Goal: Information Seeking & Learning: Learn about a topic

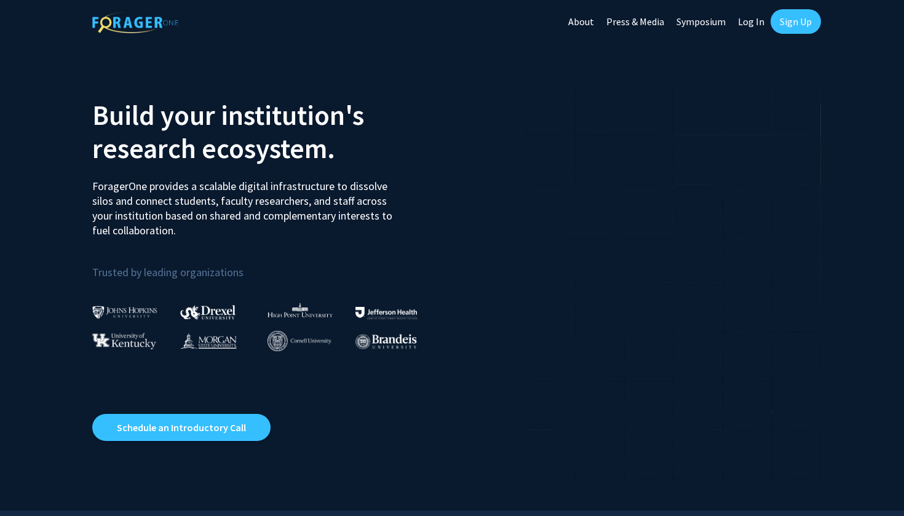
click at [749, 20] on link "Log In" at bounding box center [751, 21] width 39 height 43
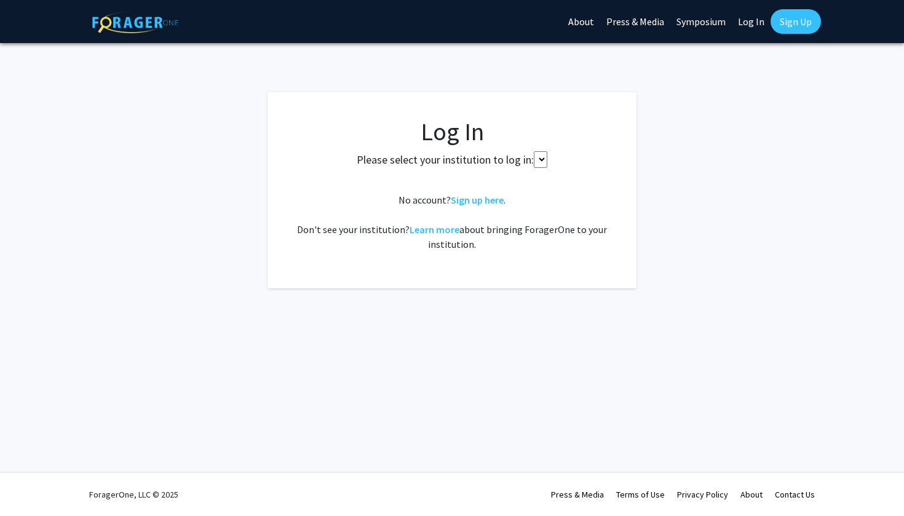
select select
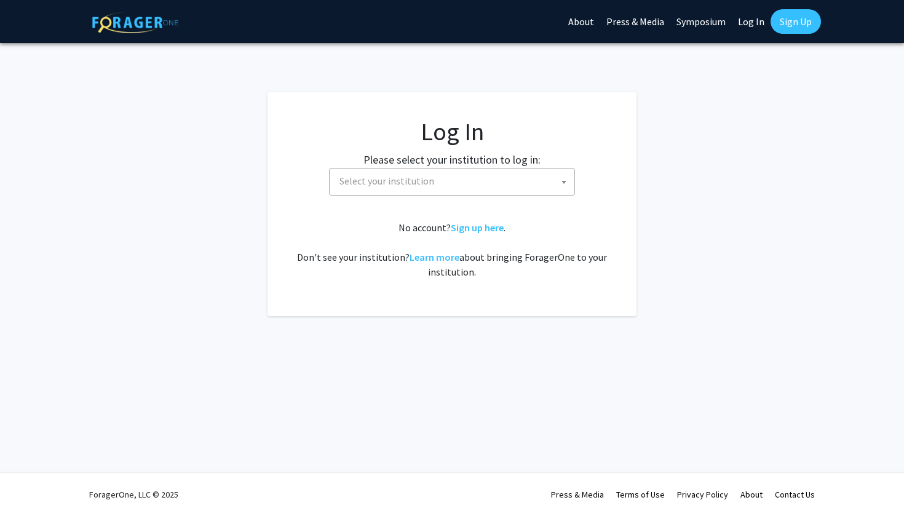
click at [368, 198] on fg-card-body "Log In Please select your institution to log in: Baylor University Brandeis Uni…" at bounding box center [452, 204] width 320 height 175
click at [368, 189] on span "Select your institution" at bounding box center [454, 180] width 240 height 25
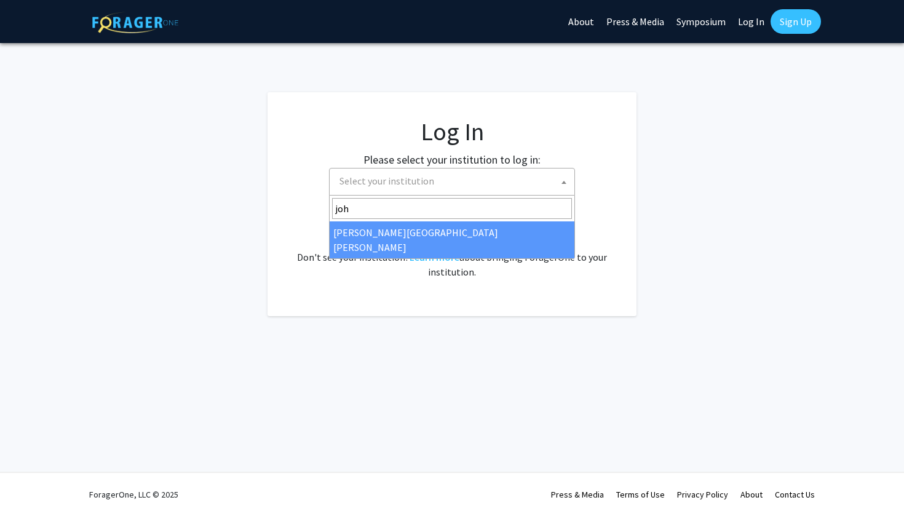
type input "joh"
select select "1"
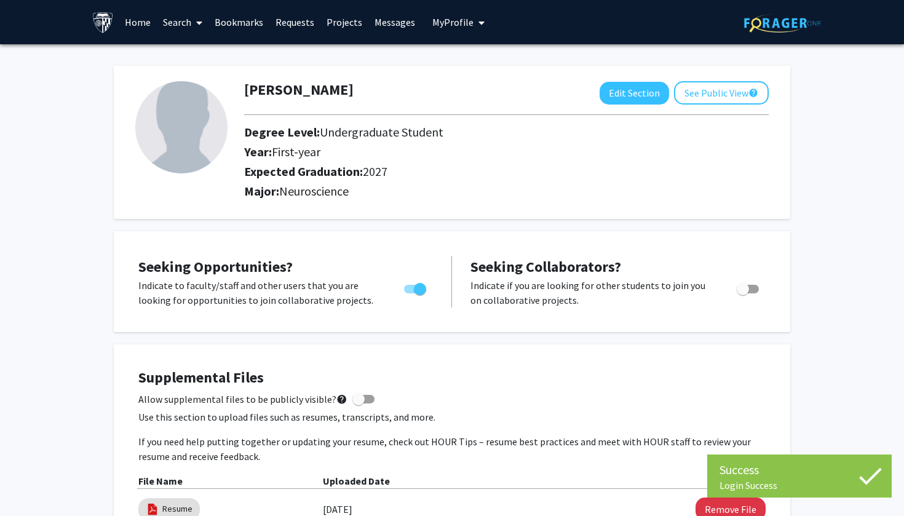
click at [130, 18] on link "Home" at bounding box center [138, 22] width 38 height 43
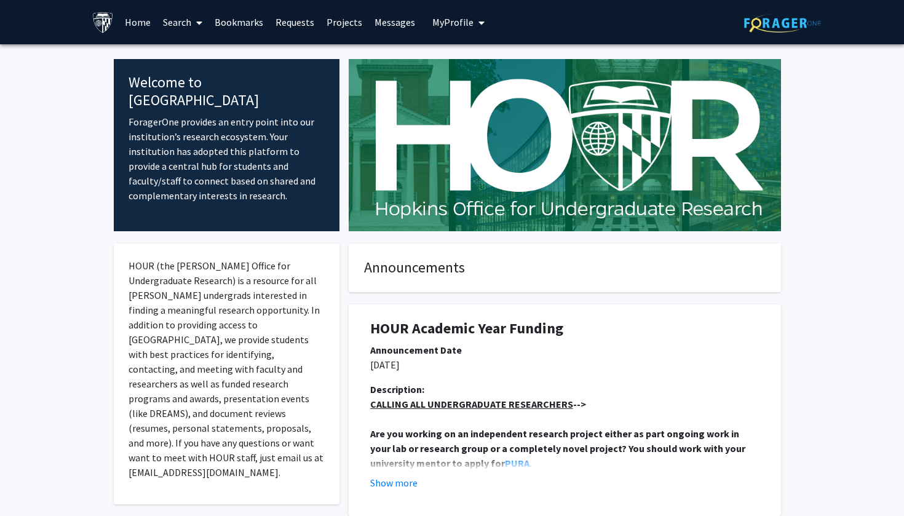
click at [173, 27] on link "Search" at bounding box center [183, 22] width 52 height 43
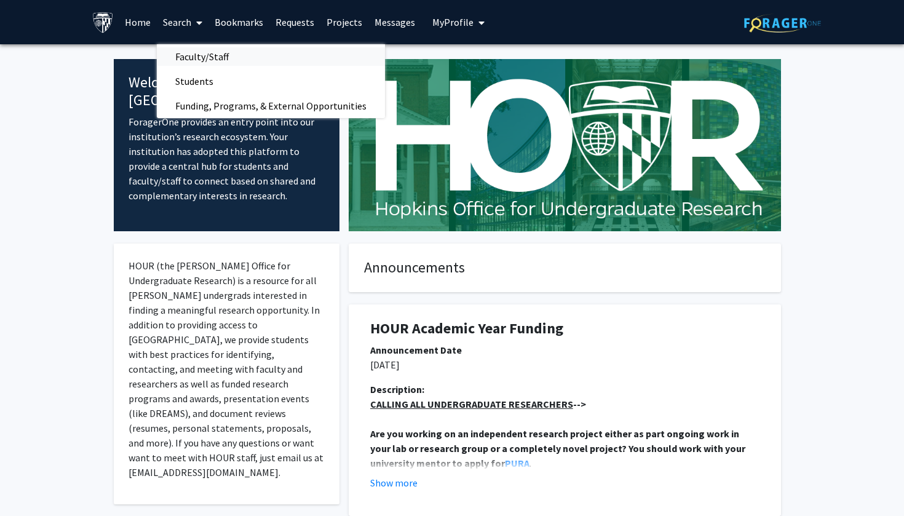
click at [215, 57] on span "Faculty/Staff" at bounding box center [202, 56] width 90 height 25
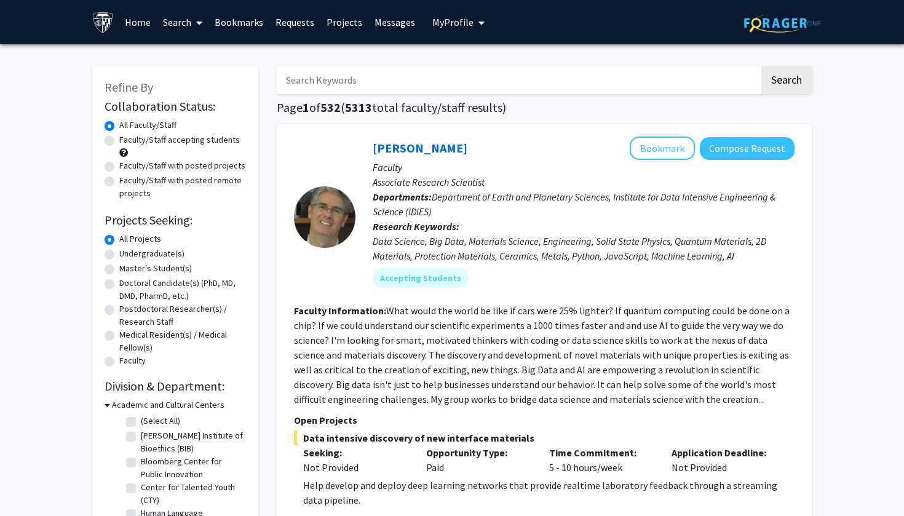
click at [355, 79] on input "Search Keywords" at bounding box center [518, 80] width 483 height 28
type input "romo"
click at [786, 82] on button "Search" at bounding box center [786, 80] width 50 height 28
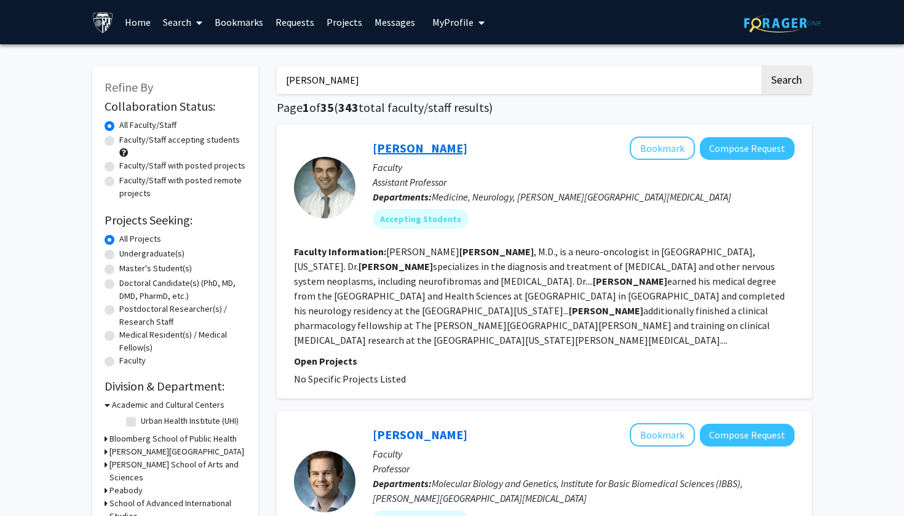
click at [413, 148] on link "Carlos Romo" at bounding box center [420, 147] width 95 height 15
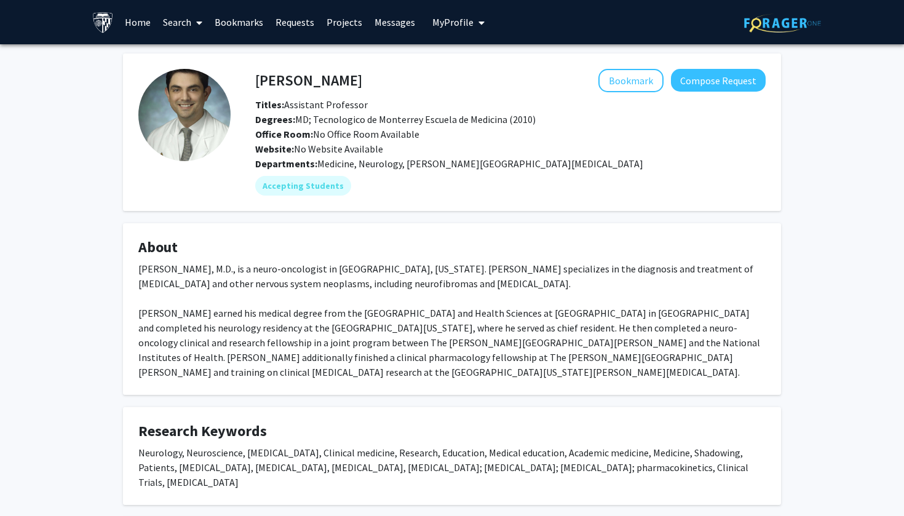
click at [141, 23] on link "Home" at bounding box center [138, 22] width 38 height 43
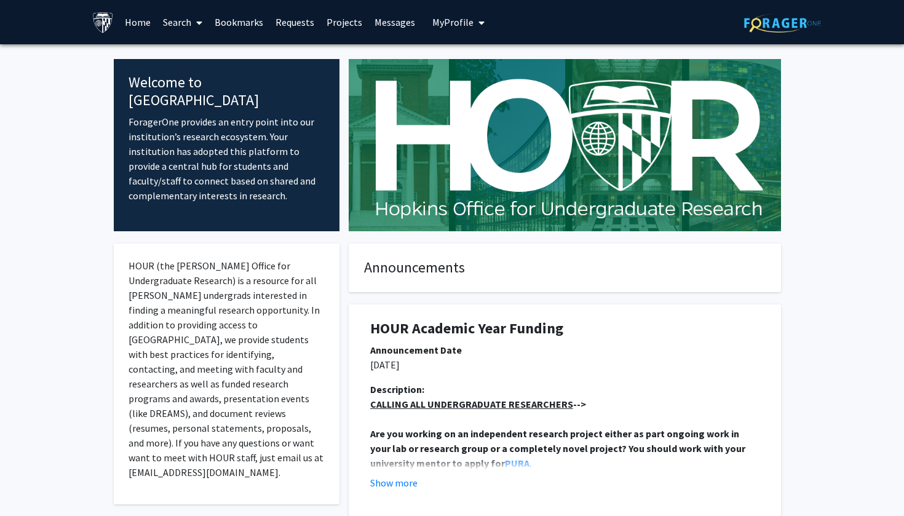
click at [183, 25] on link "Search" at bounding box center [183, 22] width 52 height 43
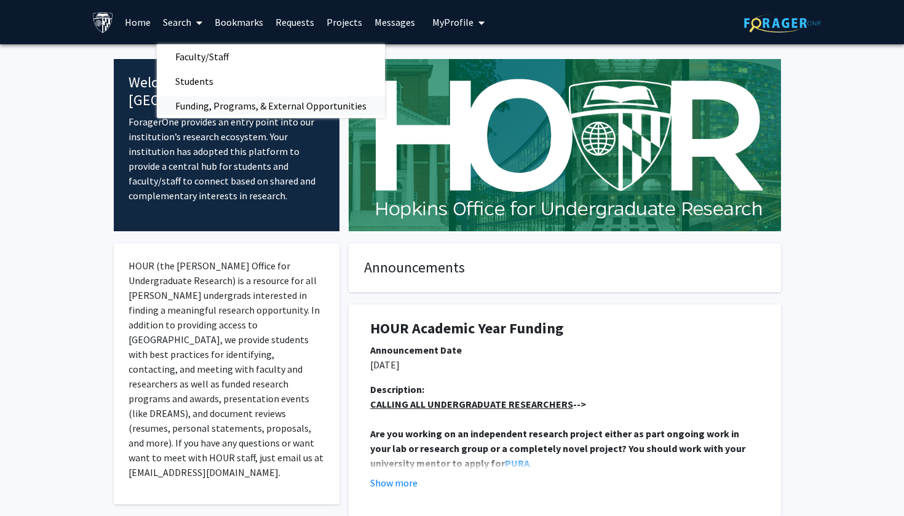
click at [218, 106] on span "Funding, Programs, & External Opportunities" at bounding box center [271, 105] width 228 height 25
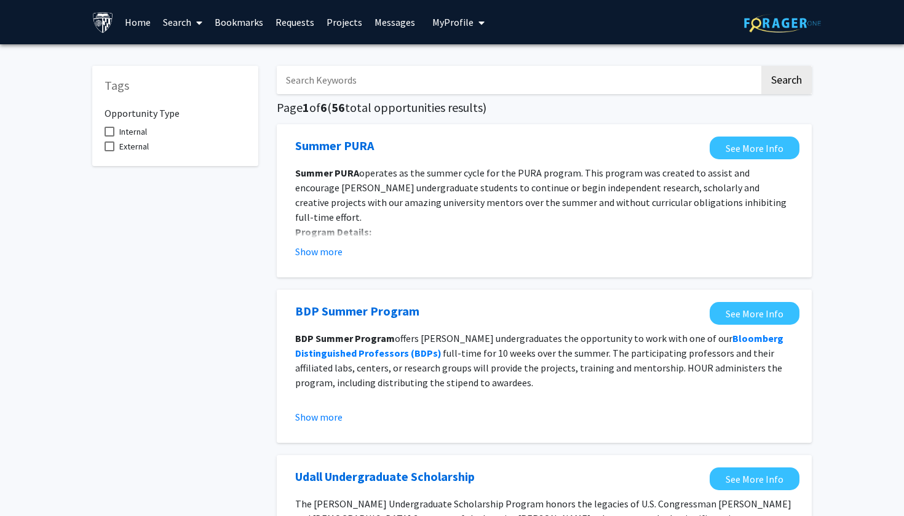
click at [349, 90] on input "Search Keywords" at bounding box center [518, 80] width 483 height 28
click at [786, 82] on button "Search" at bounding box center [786, 80] width 50 height 28
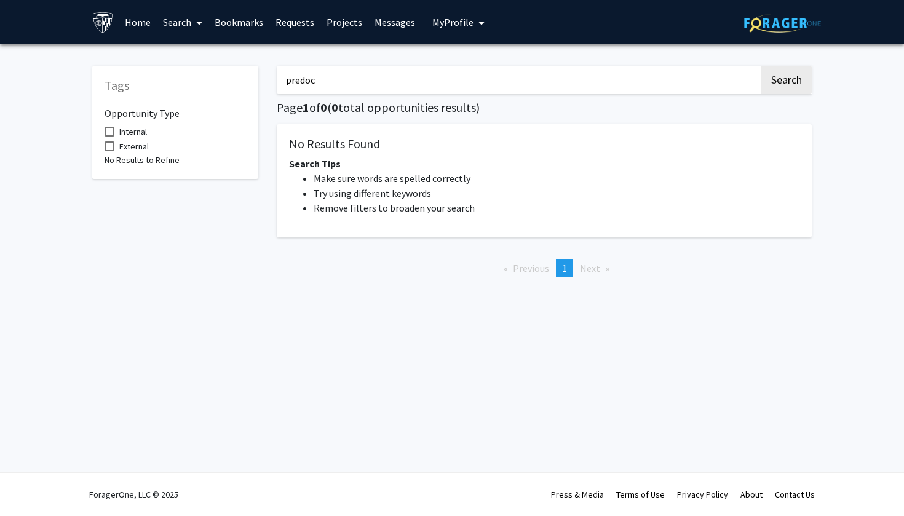
type input "prediction"
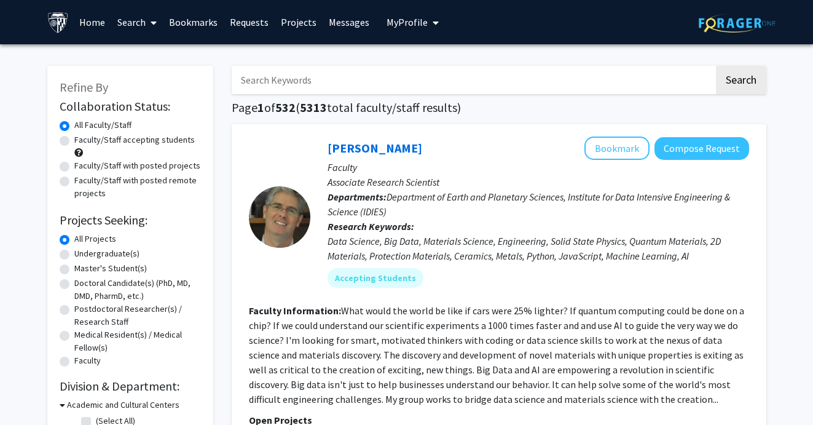
click at [88, 24] on link "Home" at bounding box center [92, 22] width 38 height 43
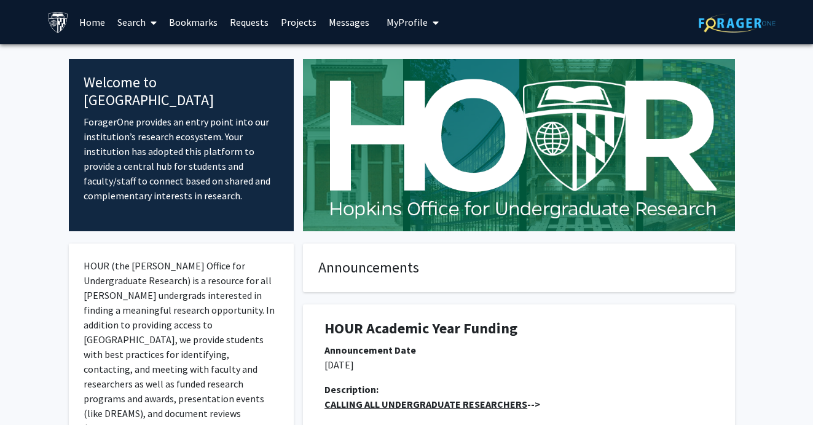
click at [166, 20] on link "Bookmarks" at bounding box center [193, 22] width 61 height 43
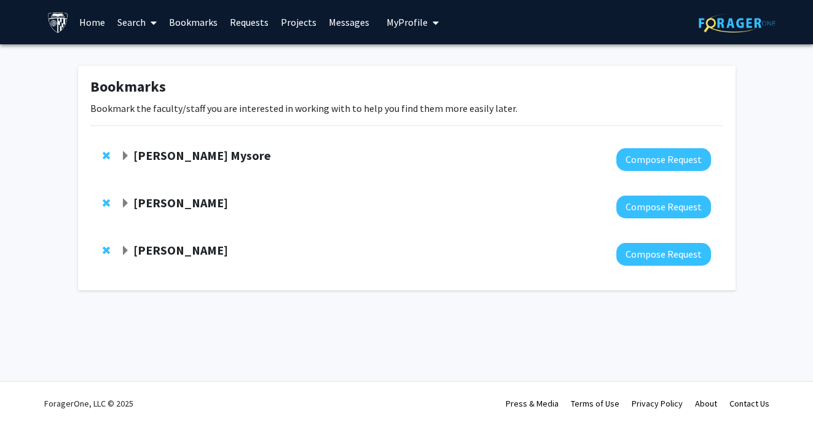
click at [299, 23] on link "Projects" at bounding box center [299, 22] width 48 height 43
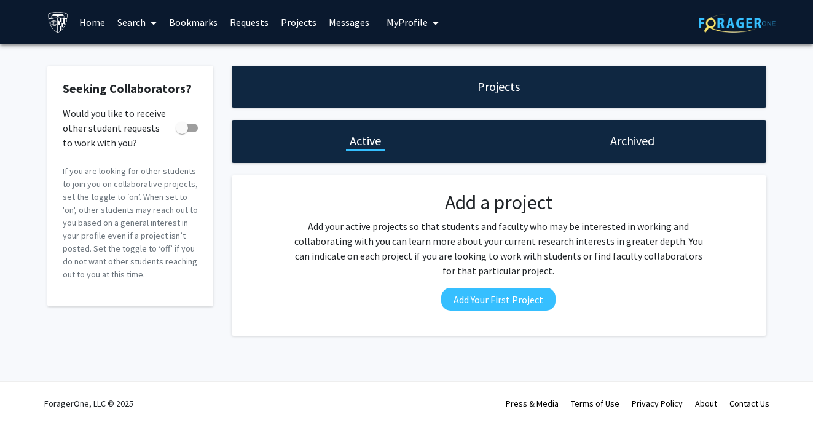
click at [128, 26] on link "Search" at bounding box center [137, 22] width 52 height 43
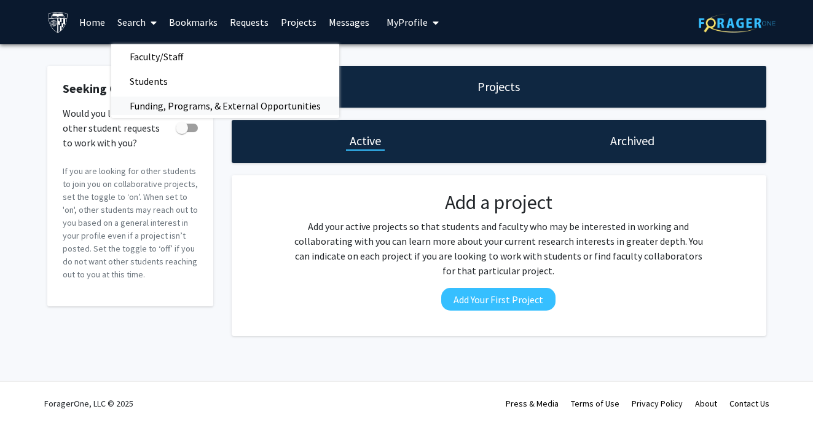
click at [146, 103] on span "Funding, Programs, & External Opportunities" at bounding box center [225, 105] width 228 height 25
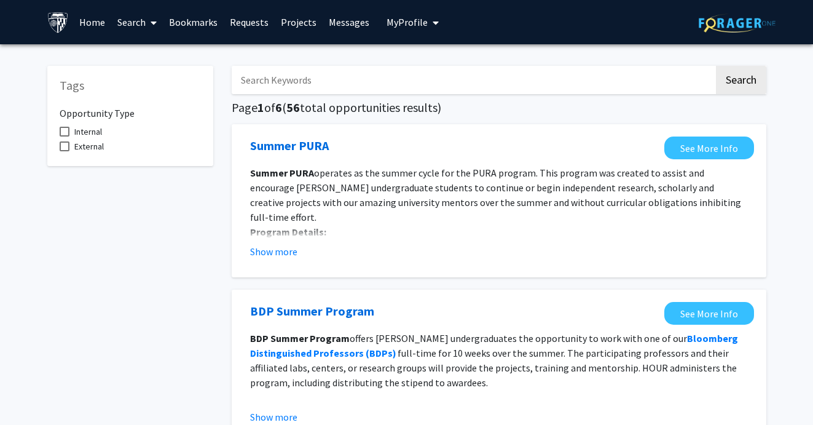
scroll to position [-1, 0]
click at [326, 73] on input "Search Keywords" at bounding box center [473, 80] width 483 height 28
click at [94, 29] on link "Home" at bounding box center [92, 22] width 38 height 43
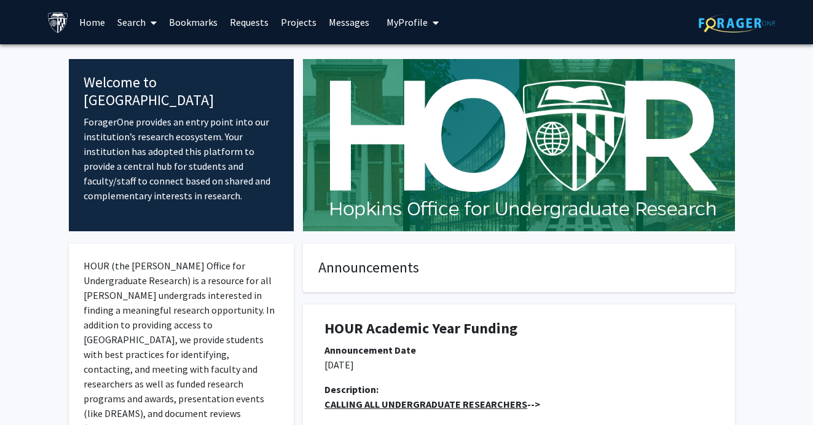
click at [148, 26] on span at bounding box center [151, 22] width 11 height 43
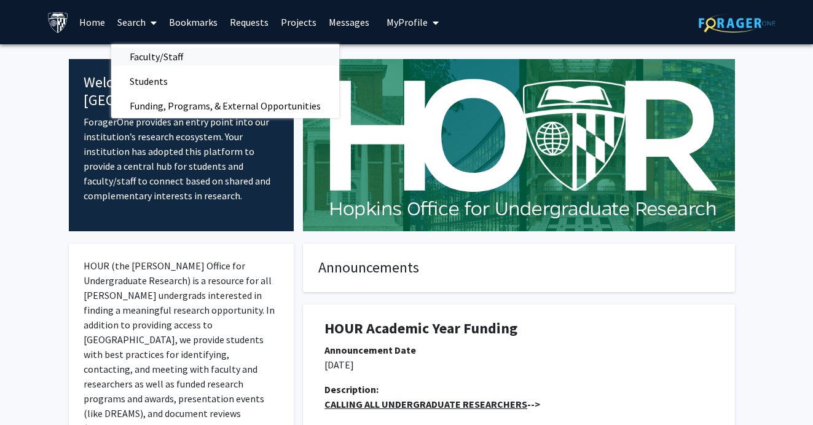
click at [152, 59] on span "Faculty/Staff" at bounding box center [156, 56] width 90 height 25
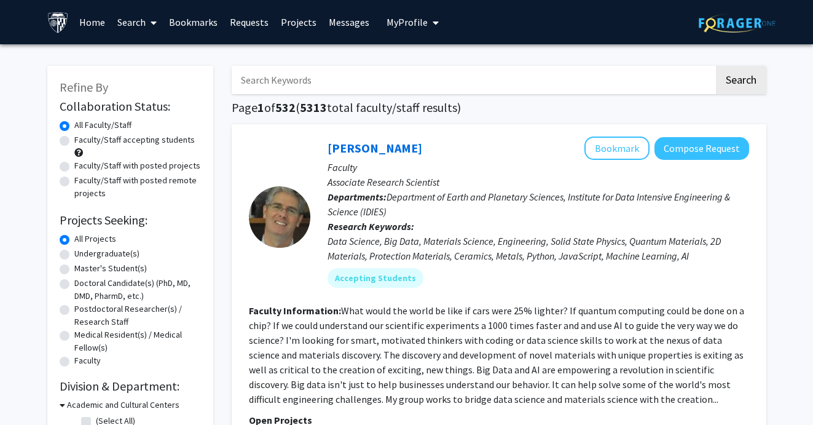
click at [274, 91] on input "Search Keywords" at bounding box center [473, 80] width 483 height 28
type input "[PERSON_NAME]"
click at [740, 82] on button "Search" at bounding box center [741, 80] width 50 height 28
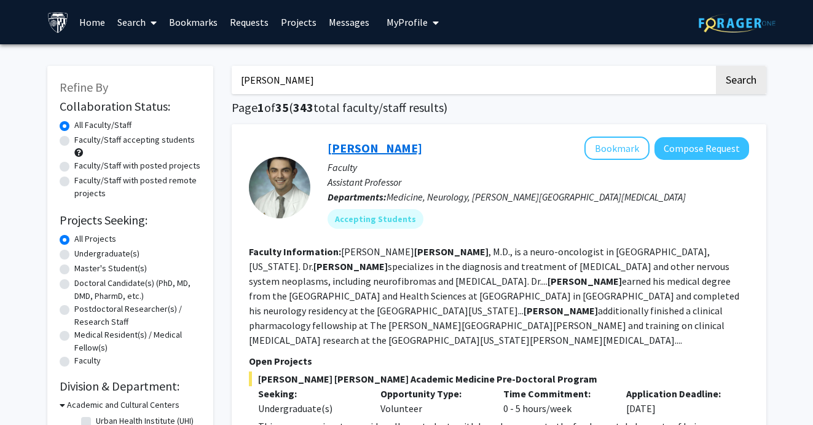
click at [344, 156] on link "[PERSON_NAME]" at bounding box center [375, 147] width 95 height 15
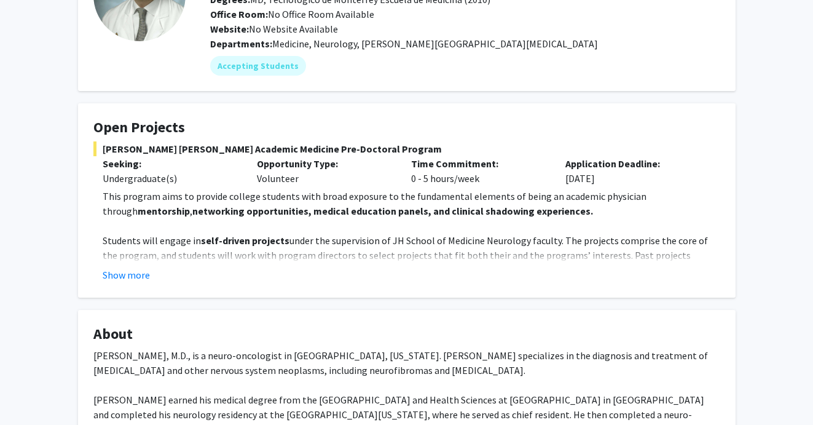
scroll to position [131, 0]
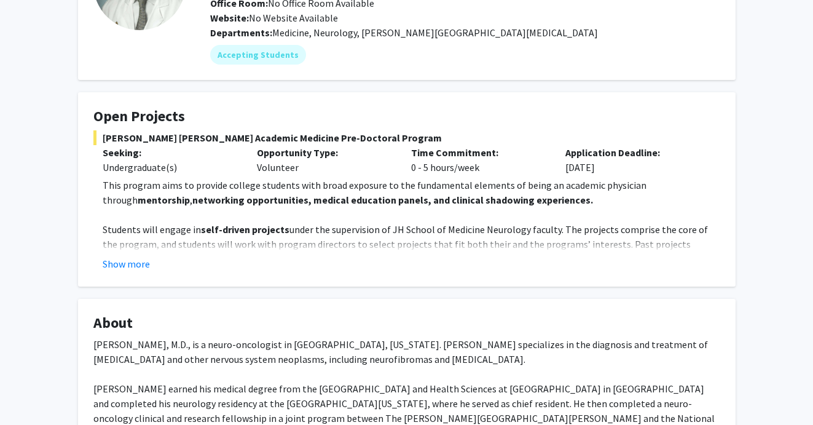
click at [125, 272] on fg-card "Open Projects [PERSON_NAME] [PERSON_NAME] Academic Medicine Pre-Doctoral Progra…" at bounding box center [407, 189] width 658 height 194
click at [125, 262] on button "Show more" at bounding box center [126, 263] width 47 height 15
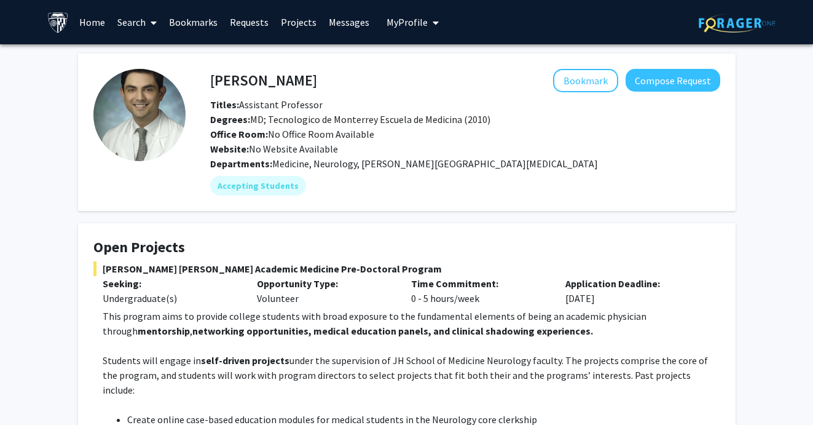
scroll to position [0, 0]
click at [103, 39] on link "Home" at bounding box center [92, 22] width 38 height 43
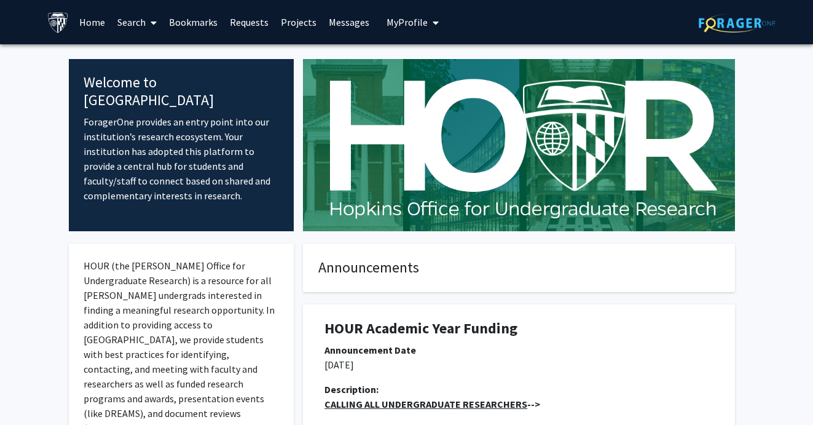
click at [133, 33] on link "Search" at bounding box center [137, 22] width 52 height 43
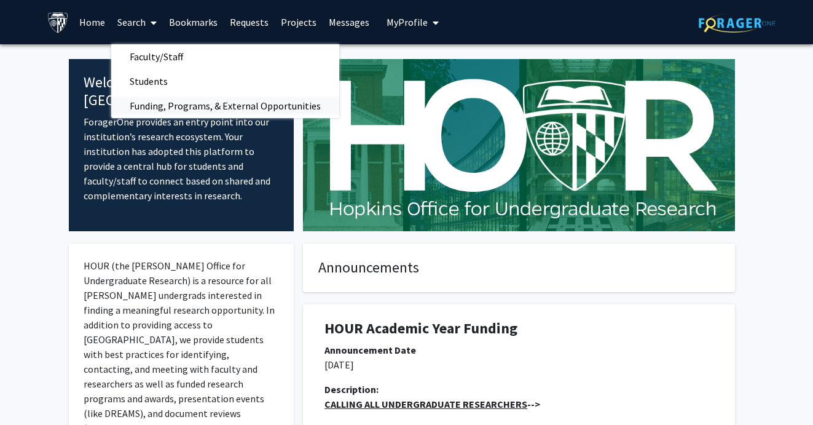
click at [154, 98] on span "Funding, Programs, & External Opportunities" at bounding box center [225, 105] width 228 height 25
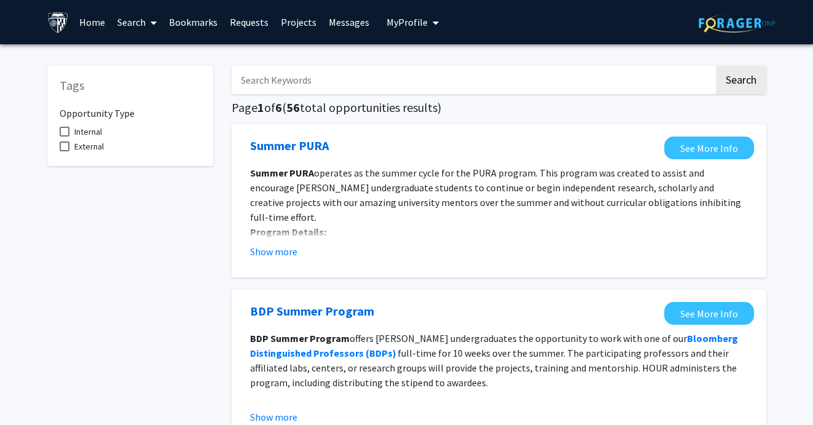
click at [386, 29] on button "My Profile" at bounding box center [413, 22] width 60 height 44
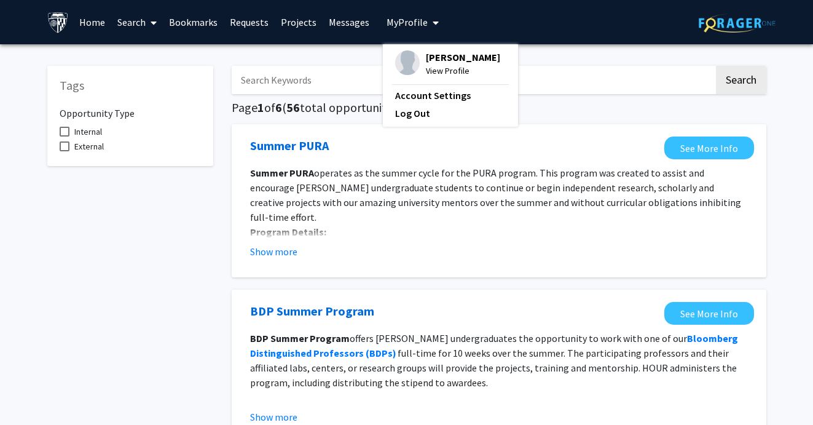
click at [136, 17] on link "Search" at bounding box center [137, 22] width 52 height 43
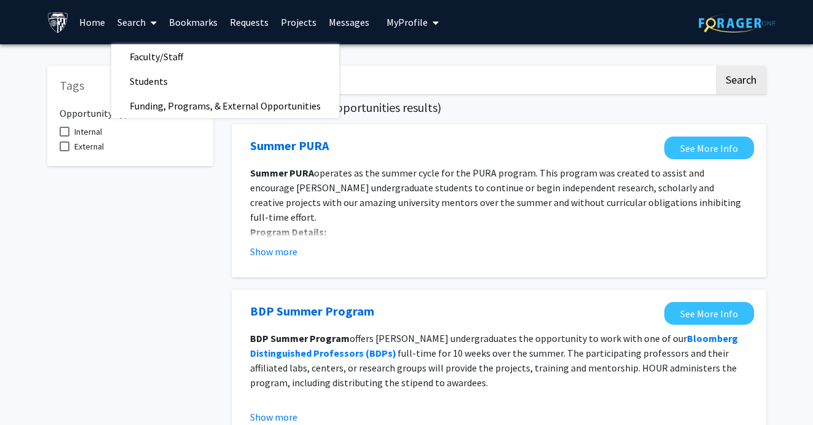
click at [100, 20] on link "Home" at bounding box center [92, 22] width 38 height 43
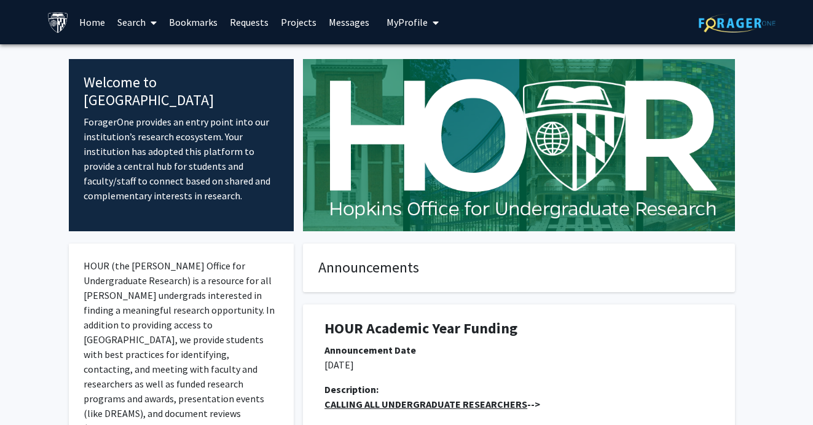
click at [134, 20] on link "Search" at bounding box center [137, 22] width 52 height 43
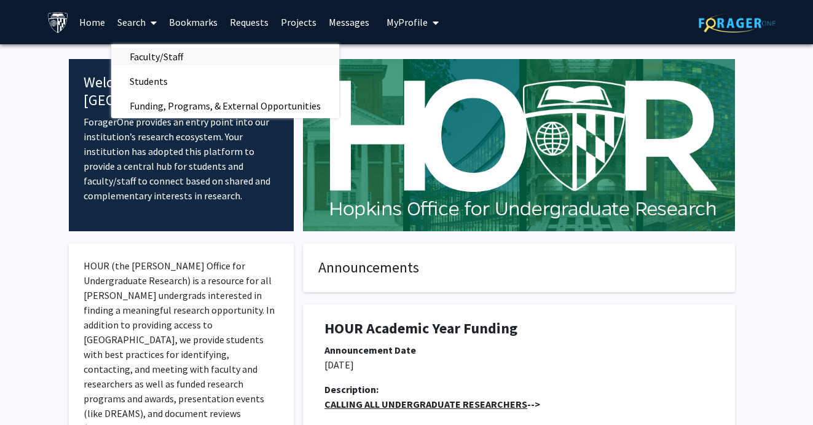
click at [147, 58] on span "Faculty/Staff" at bounding box center [156, 56] width 90 height 25
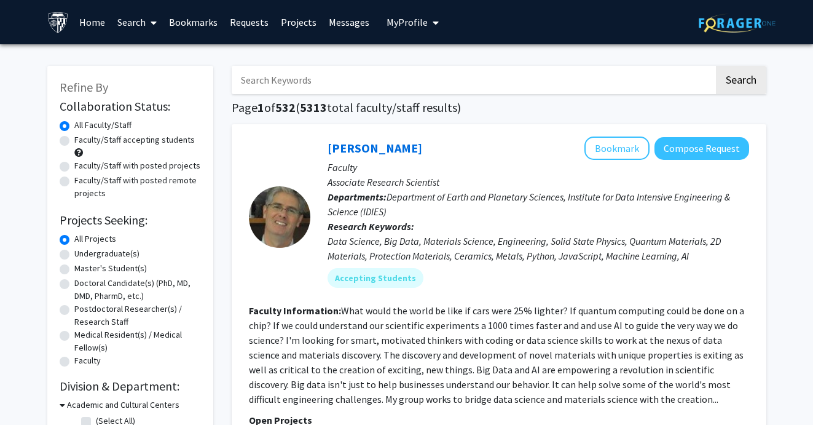
click at [85, 10] on link "Home" at bounding box center [92, 22] width 38 height 43
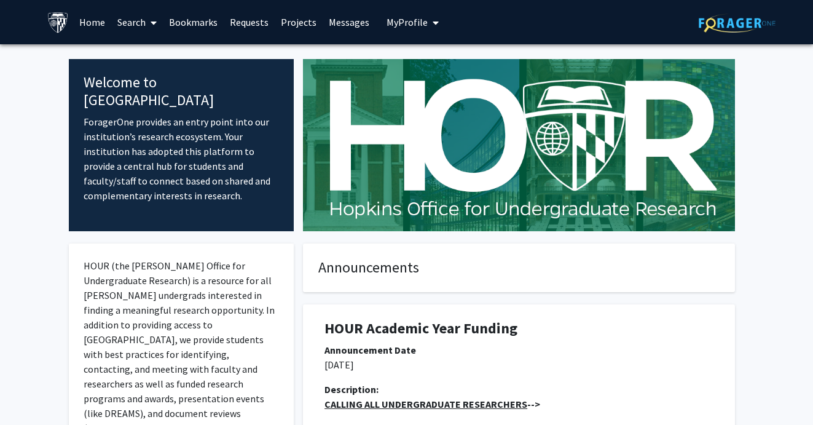
click at [299, 26] on link "Projects" at bounding box center [299, 22] width 48 height 43
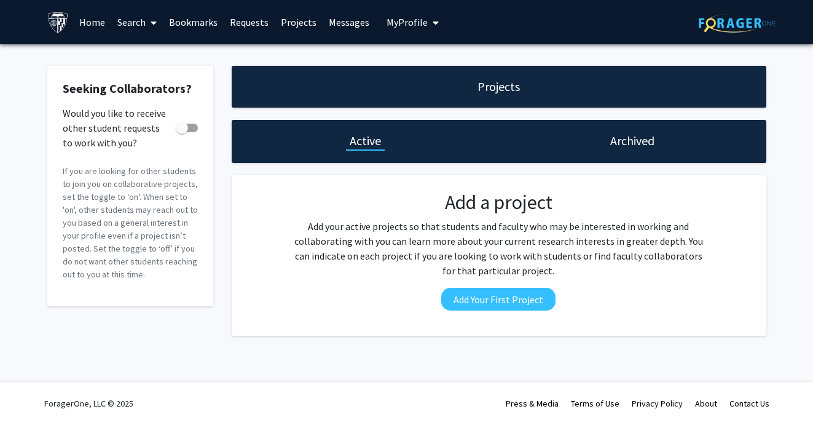
click at [331, 28] on link "Messages" at bounding box center [349, 22] width 53 height 43
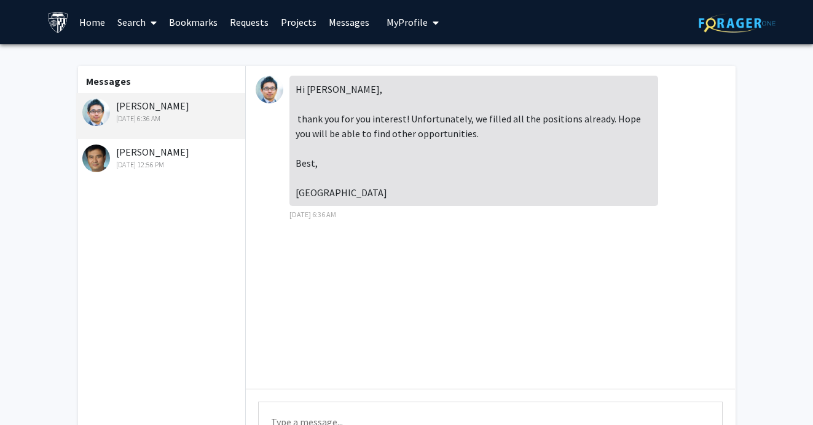
click at [235, 21] on link "Requests" at bounding box center [249, 22] width 51 height 43
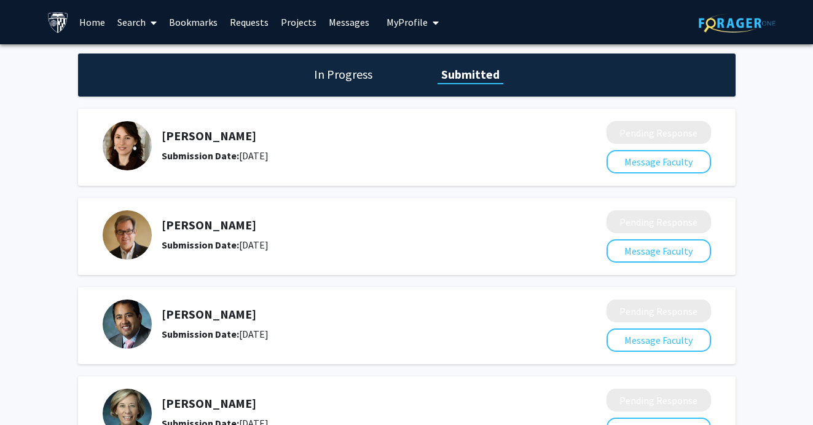
click at [193, 17] on link "Bookmarks" at bounding box center [193, 22] width 61 height 43
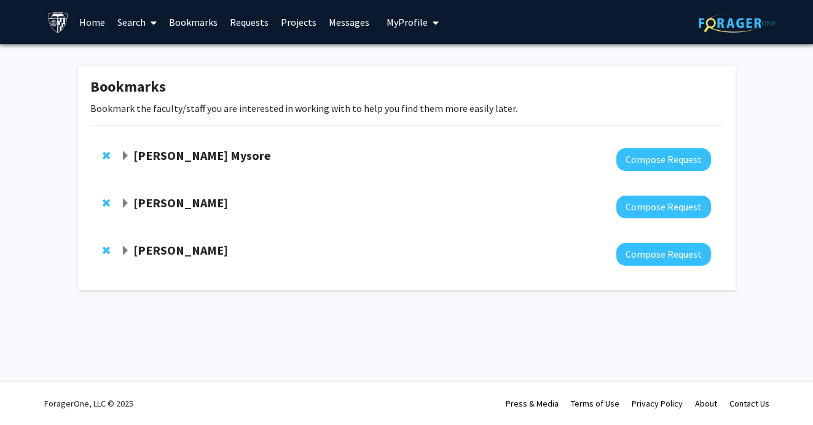
click at [140, 24] on link "Search" at bounding box center [137, 22] width 52 height 43
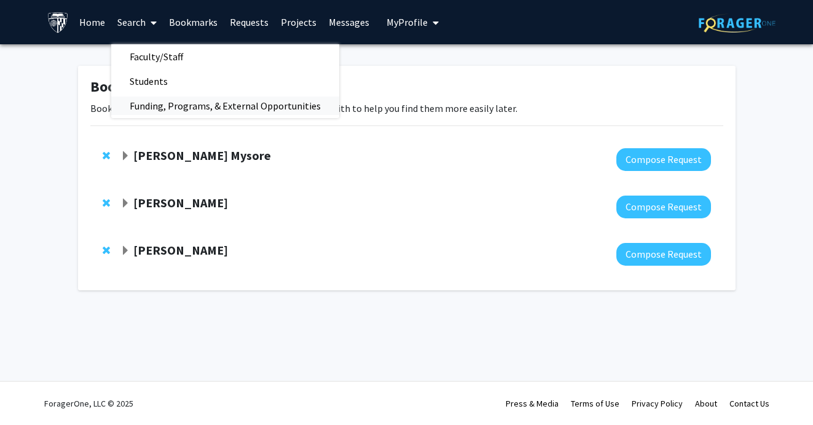
click at [151, 114] on span "Funding, Programs, & External Opportunities" at bounding box center [225, 105] width 228 height 25
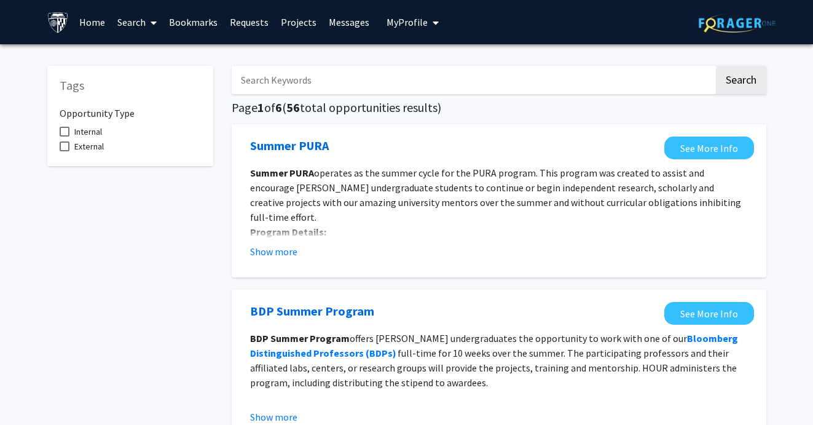
click at [141, 11] on link "Search" at bounding box center [137, 22] width 52 height 43
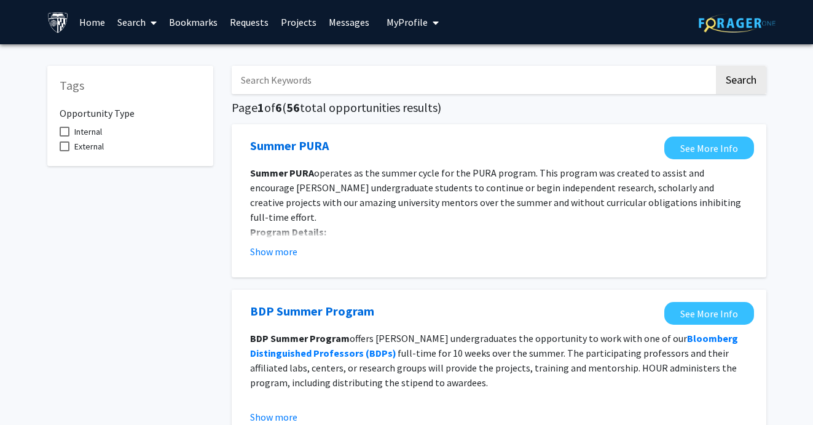
click at [285, 22] on link "Projects" at bounding box center [299, 22] width 48 height 43
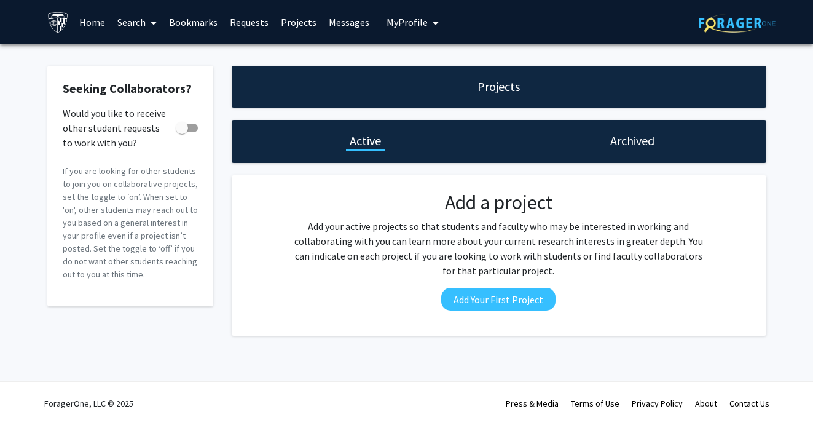
click at [396, 25] on span "My Profile" at bounding box center [407, 22] width 41 height 12
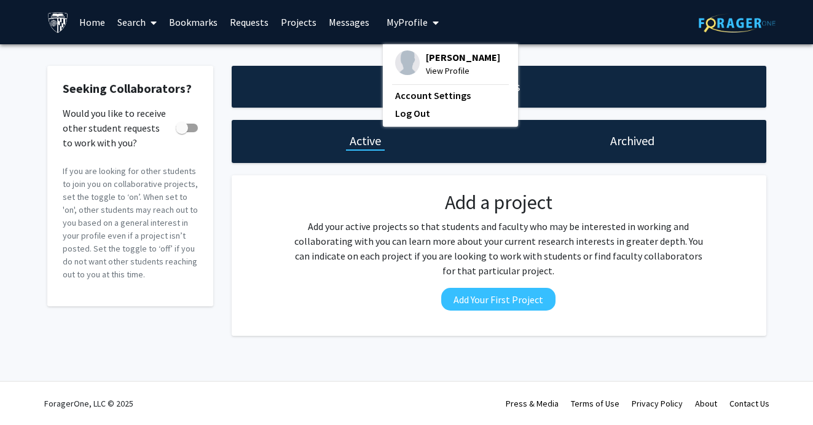
click at [251, 21] on link "Requests" at bounding box center [249, 22] width 51 height 43
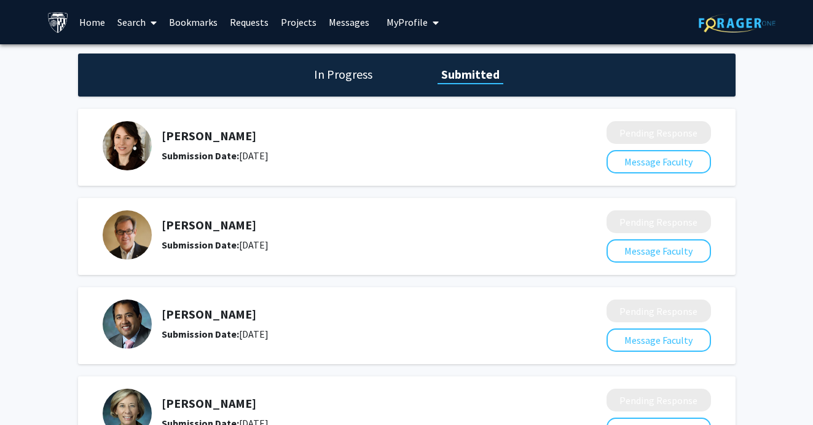
click at [194, 17] on link "Bookmarks" at bounding box center [193, 22] width 61 height 43
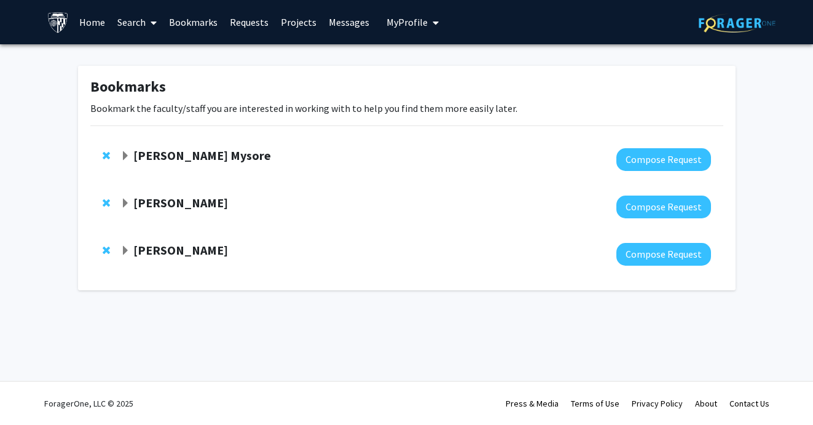
click at [134, 28] on link "Search" at bounding box center [137, 22] width 52 height 43
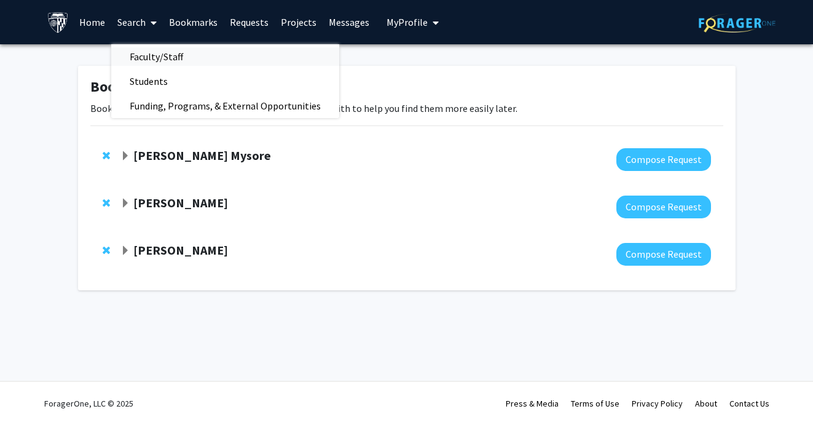
click at [144, 60] on span "Faculty/Staff" at bounding box center [156, 56] width 90 height 25
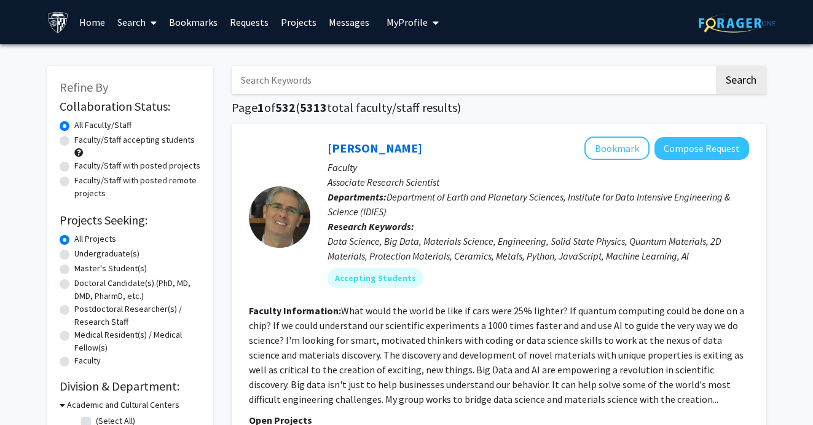
click at [135, 22] on link "Search" at bounding box center [137, 22] width 52 height 43
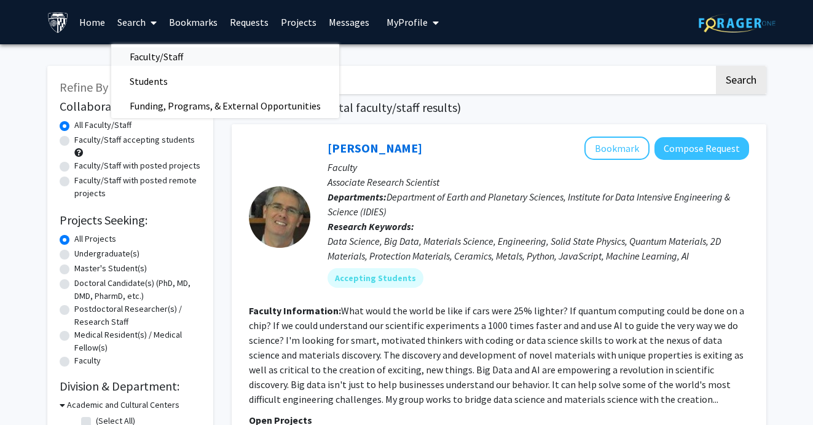
click at [135, 58] on span "Faculty/Staff" at bounding box center [156, 56] width 90 height 25
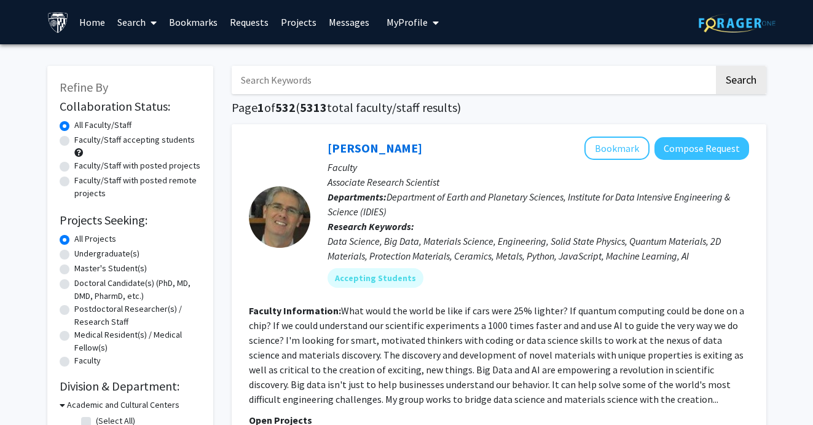
click at [135, 26] on link "Search" at bounding box center [137, 22] width 52 height 43
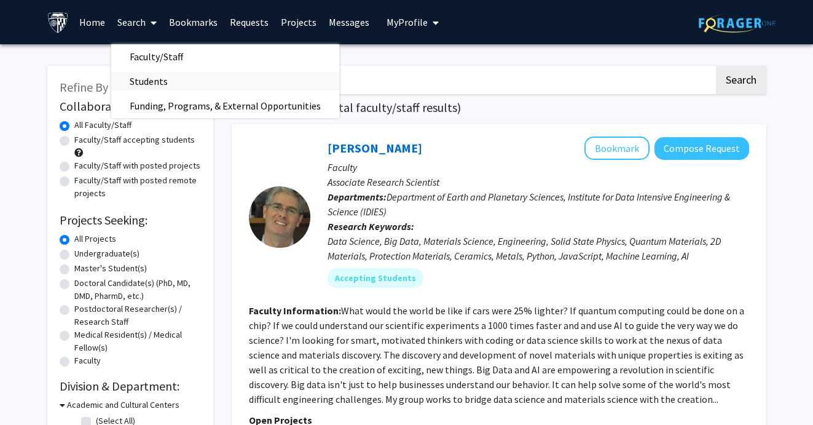
click at [136, 79] on span "Students" at bounding box center [148, 81] width 75 height 25
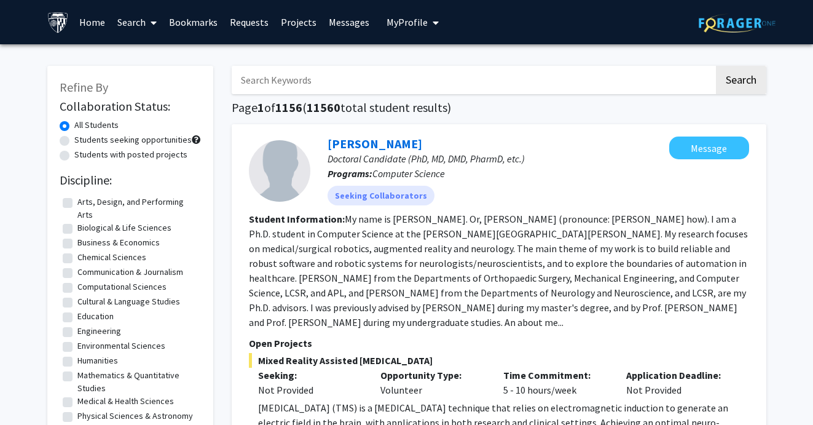
click at [127, 34] on link "Search" at bounding box center [137, 22] width 52 height 43
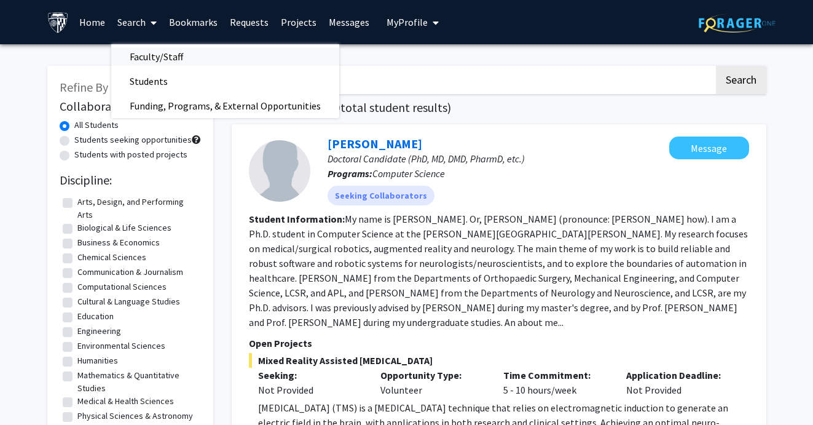
click at [131, 57] on span "Faculty/Staff" at bounding box center [156, 56] width 90 height 25
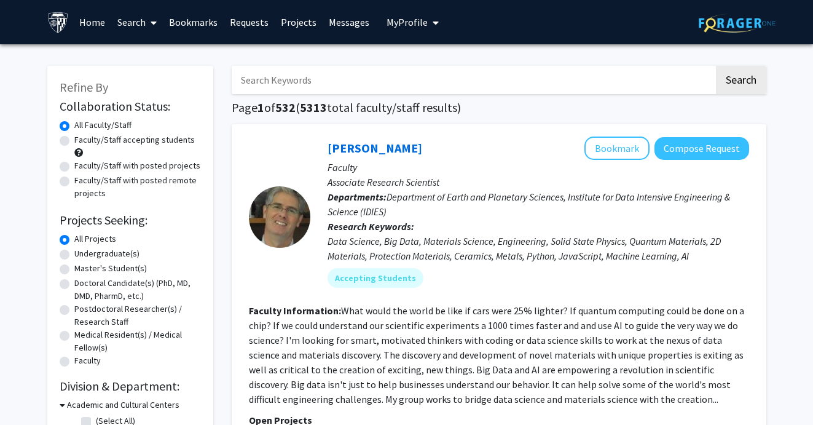
click at [261, 85] on input "Search Keywords" at bounding box center [473, 80] width 483 height 28
click at [740, 82] on button "Search" at bounding box center [741, 80] width 50 height 28
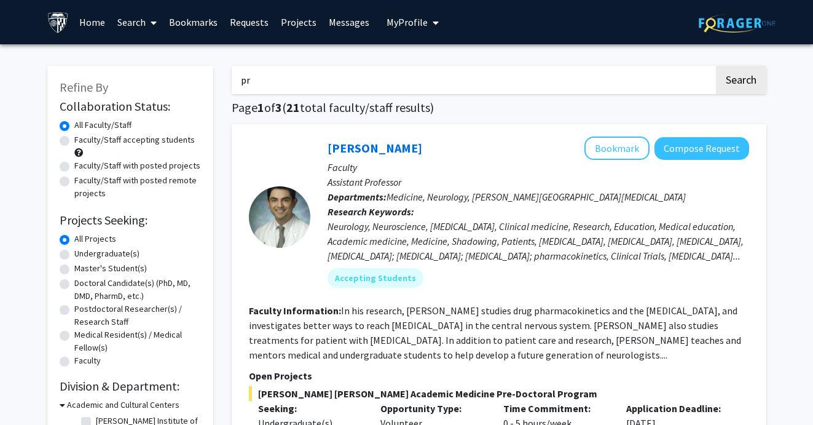
type input "p"
click at [740, 82] on button "Search" at bounding box center [741, 80] width 50 height 28
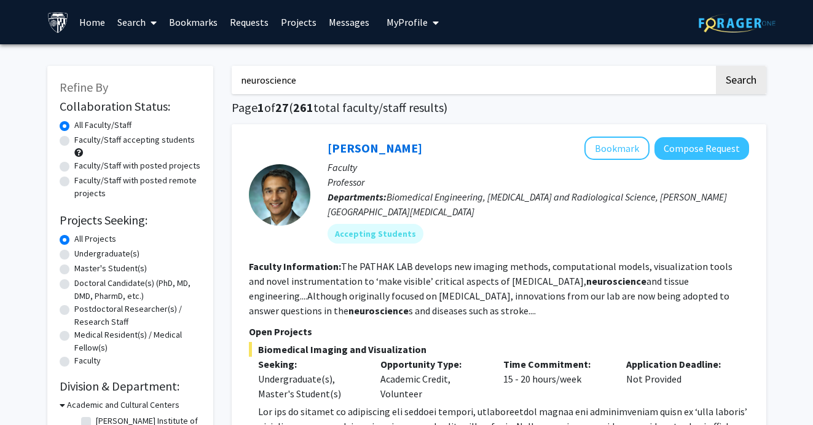
click at [383, 84] on input "neuroscience" at bounding box center [473, 80] width 483 height 28
type input "shadow"
click at [740, 82] on button "Search" at bounding box center [741, 80] width 50 height 28
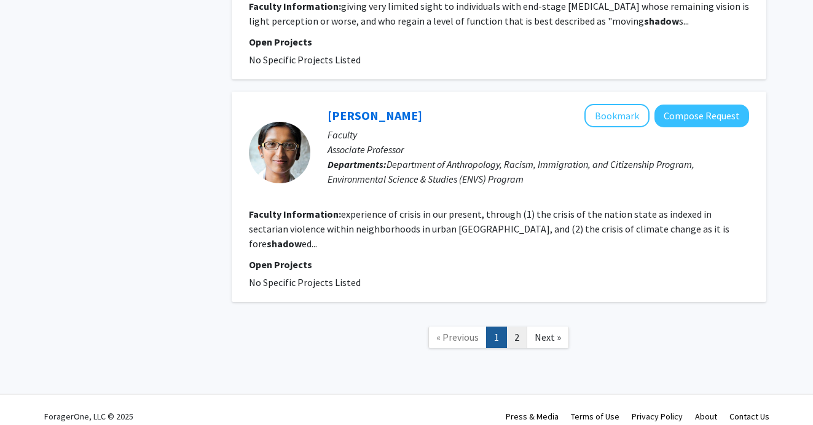
scroll to position [2206, 0]
click at [519, 327] on link "2" at bounding box center [517, 338] width 21 height 22
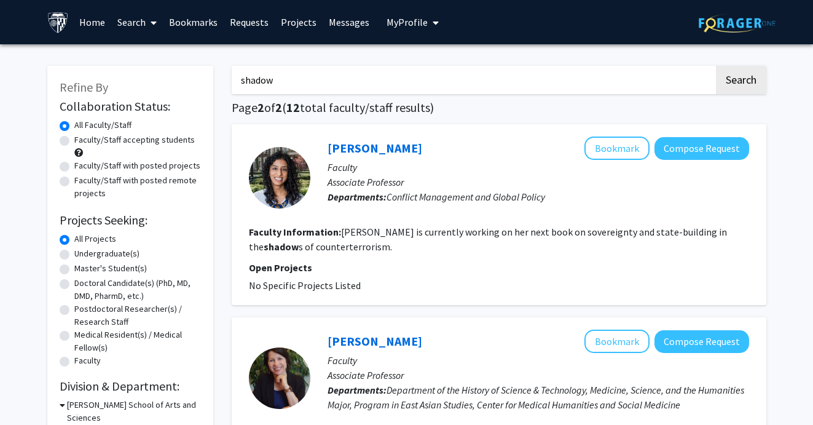
click at [293, 82] on input "shadow" at bounding box center [473, 80] width 483 height 28
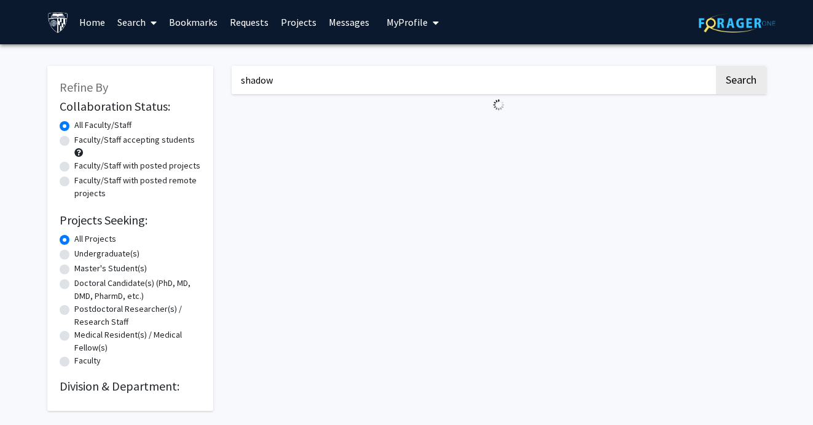
click at [385, 65] on div "shadow Search" at bounding box center [499, 231] width 553 height 357
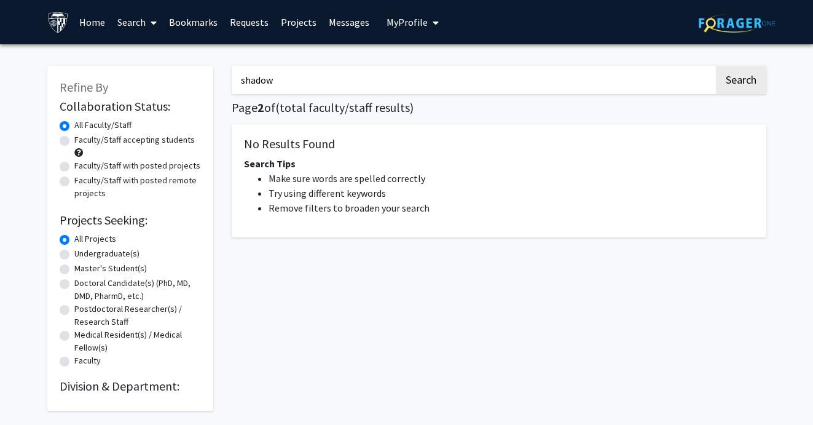
click at [382, 84] on input "shadow" at bounding box center [473, 80] width 483 height 28
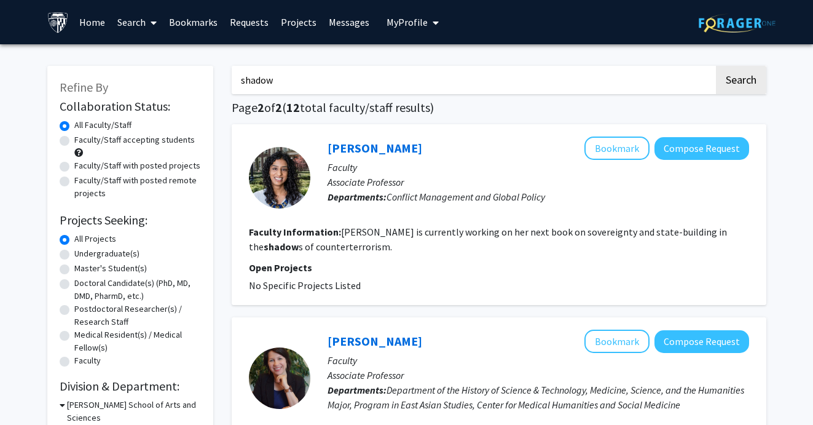
click at [382, 84] on input "shadow" at bounding box center [473, 80] width 483 height 28
type input "neuroscience"
click at [740, 82] on button "Search" at bounding box center [741, 80] width 50 height 28
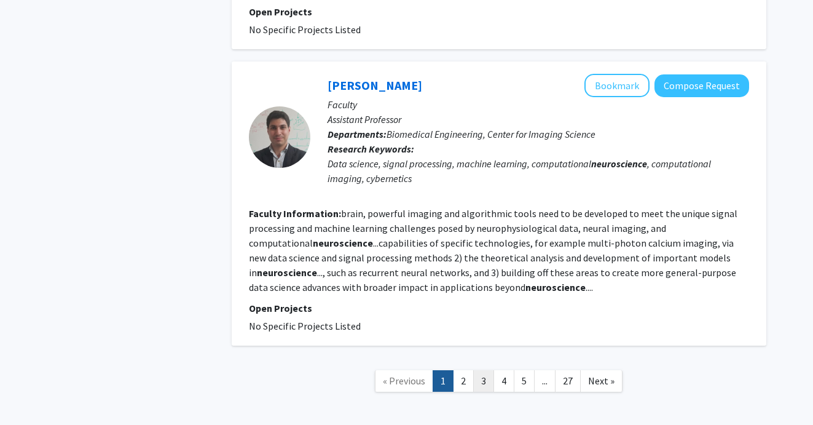
scroll to position [2423, 0]
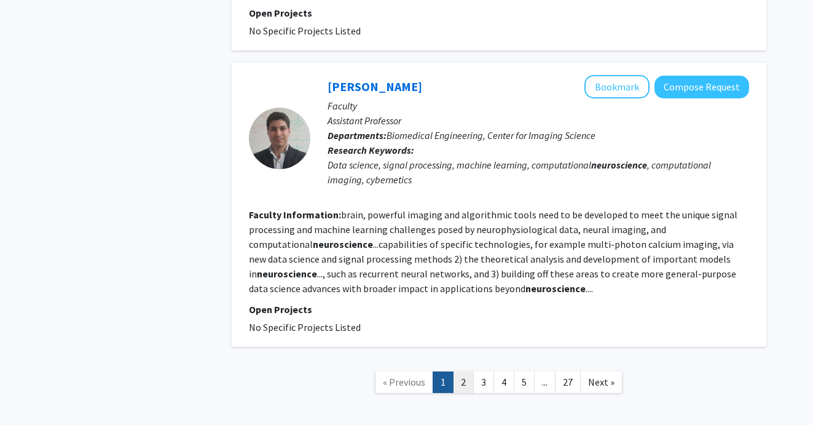
click at [464, 371] on link "2" at bounding box center [463, 382] width 21 height 22
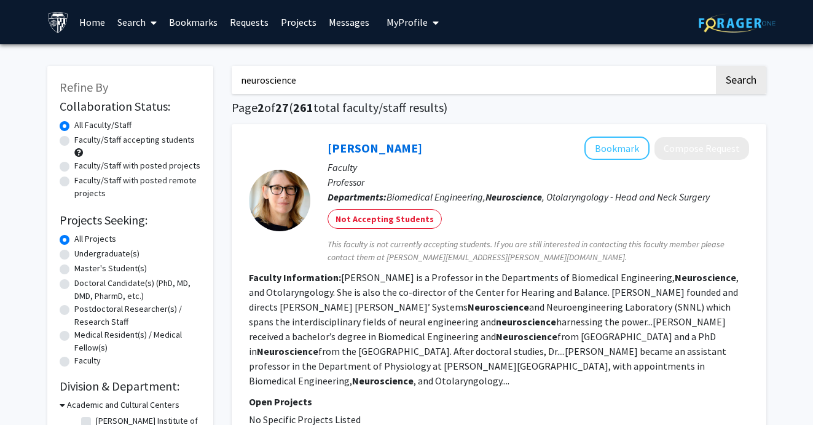
click at [301, 82] on input "neuroscience" at bounding box center [473, 80] width 483 height 28
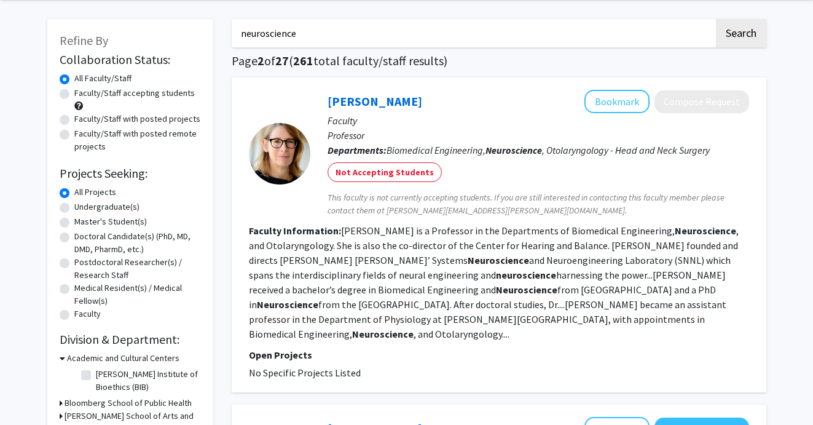
scroll to position [45, 0]
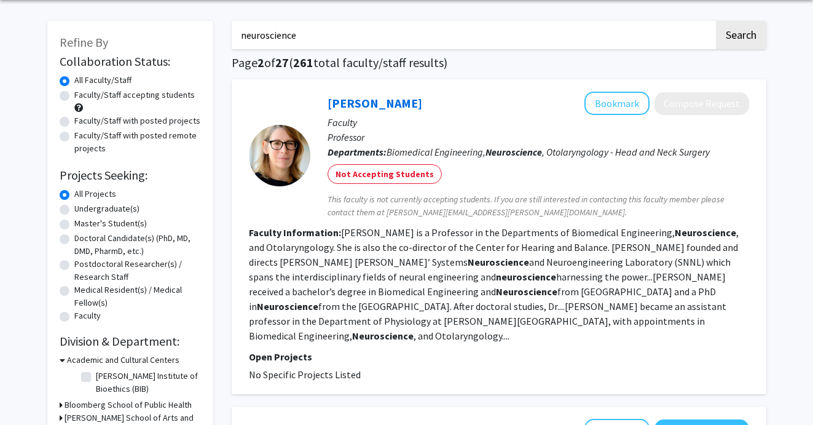
click at [167, 96] on label "Faculty/Staff accepting students" at bounding box center [134, 95] width 120 height 13
click at [82, 96] on input "Faculty/Staff accepting students" at bounding box center [78, 93] width 8 height 8
radio input "true"
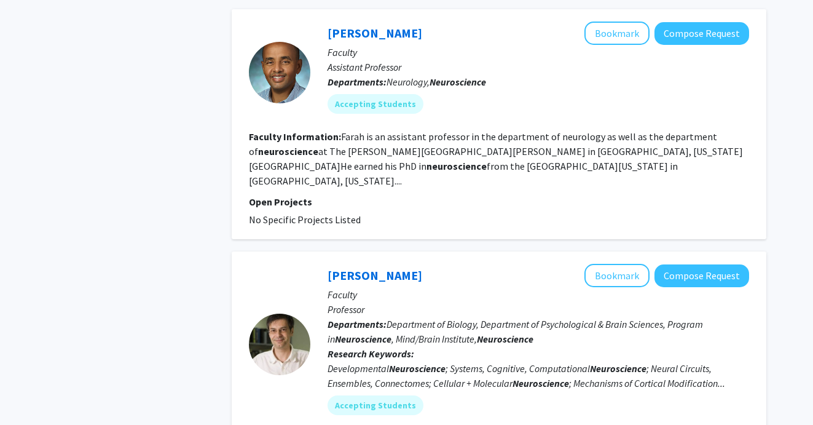
scroll to position [2391, 0]
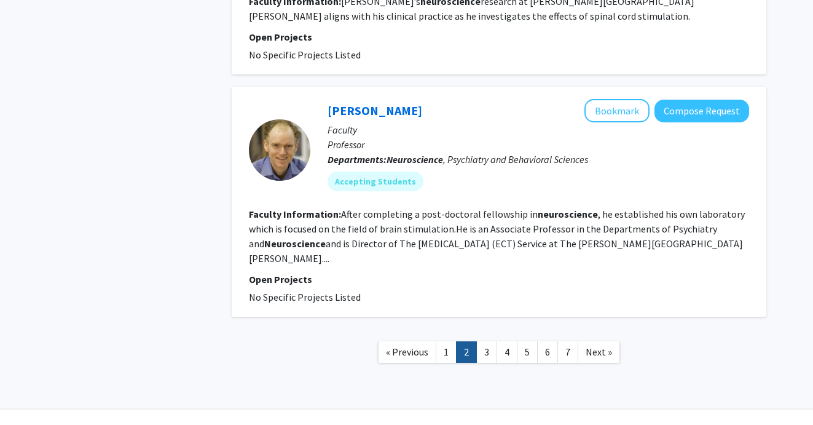
click at [479, 336] on nav "« Previous 1 2 3 4 5 6 7 Next »" at bounding box center [499, 354] width 535 height 50
click at [486, 342] on link "3" at bounding box center [486, 353] width 21 height 22
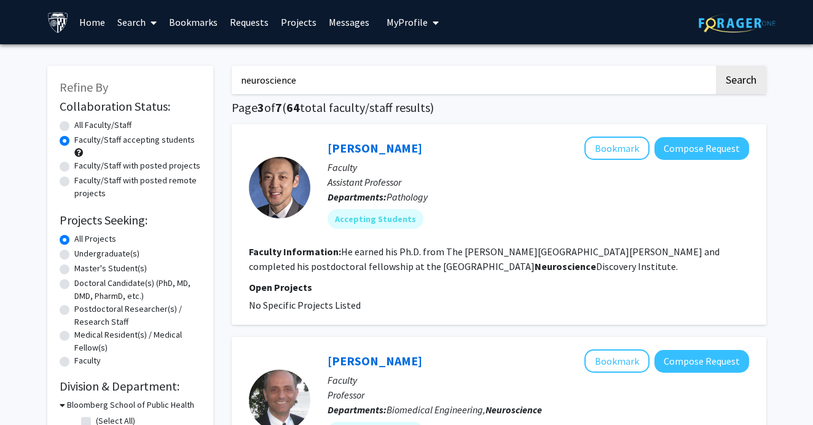
click at [345, 88] on input "neuroscience" at bounding box center [473, 80] width 483 height 28
type input "neurology"
click at [740, 82] on button "Search" at bounding box center [741, 80] width 50 height 28
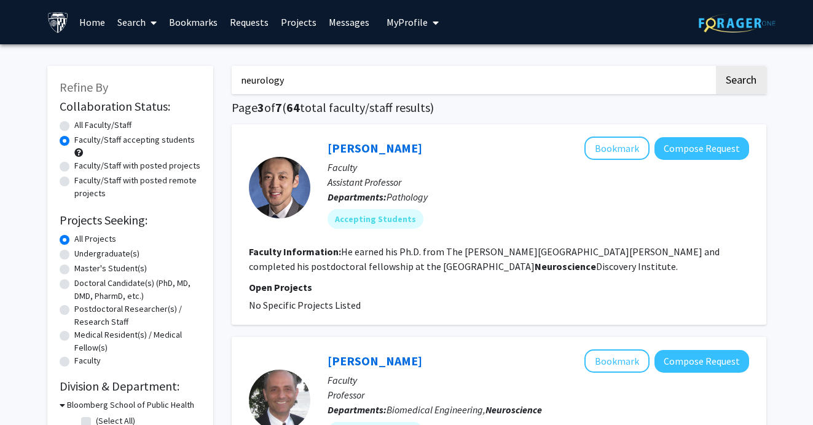
radio input "true"
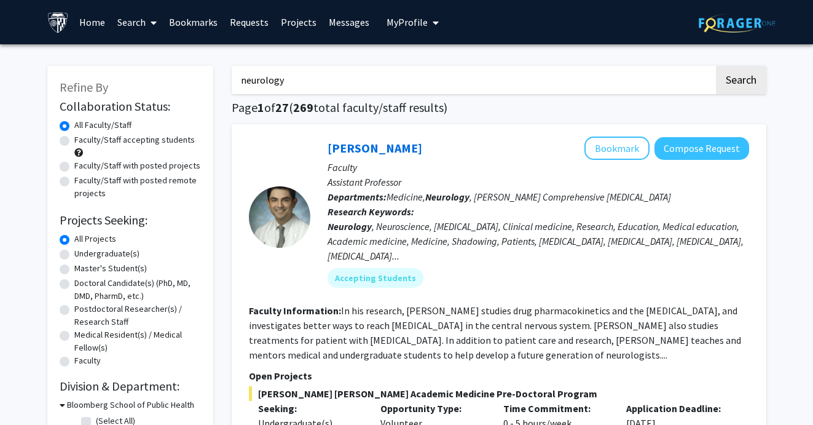
click at [142, 25] on link "Search" at bounding box center [137, 22] width 52 height 43
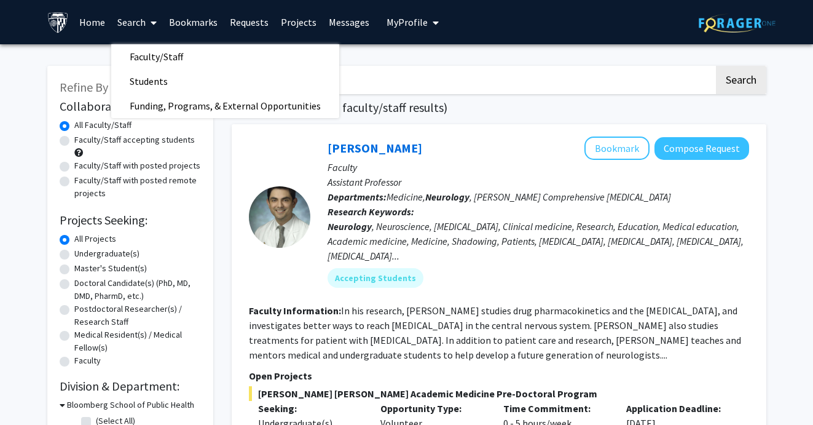
click at [429, 253] on div "Neurology , Neuroscience, Blood-brain barrier, Clinical medicine, Research, Edu…" at bounding box center [539, 241] width 422 height 44
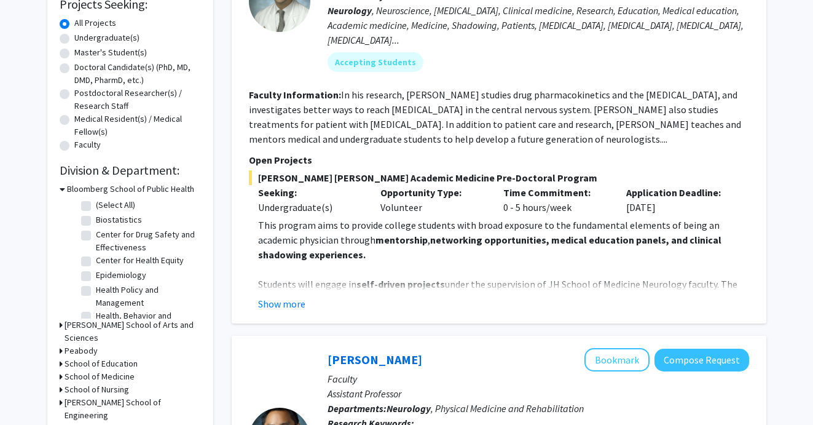
scroll to position [222, 0]
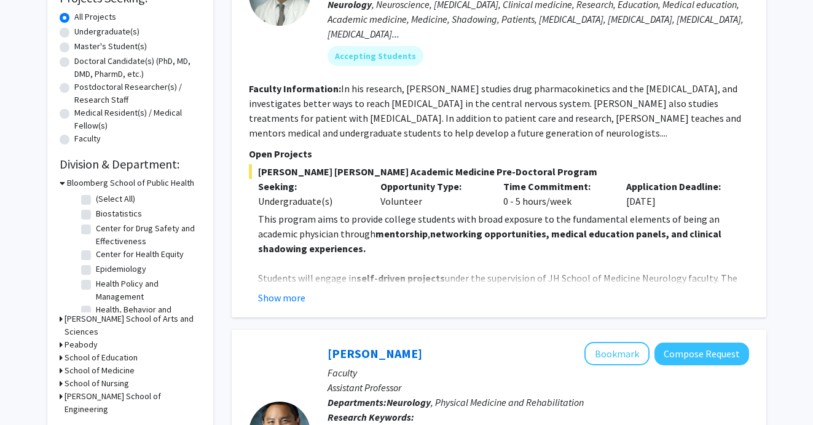
click at [272, 309] on div "Carlos Romo Bookmark Compose Request Faculty Assistant Professor Departments: M…" at bounding box center [499, 109] width 535 height 415
click at [280, 297] on button "Show more" at bounding box center [281, 297] width 47 height 15
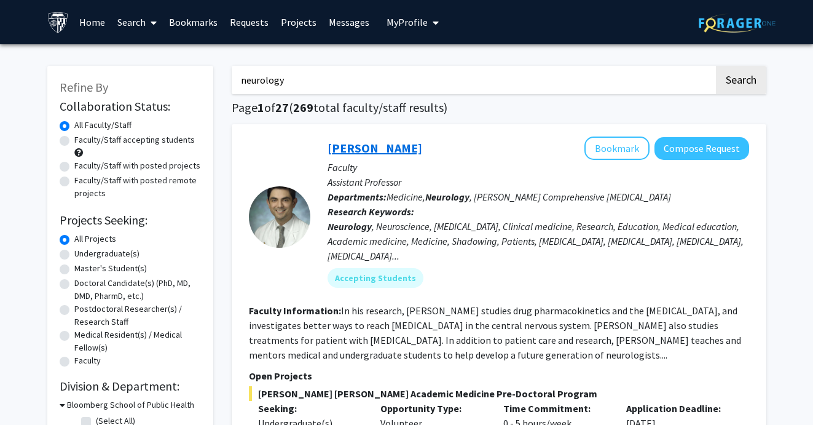
scroll to position [0, 0]
click at [355, 145] on link "[PERSON_NAME]" at bounding box center [375, 147] width 95 height 15
click at [314, 76] on input "neurology" at bounding box center [473, 80] width 483 height 28
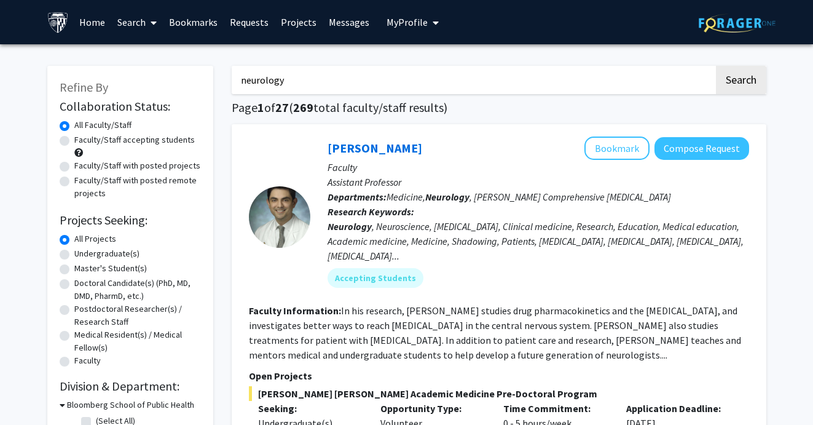
click at [314, 76] on input "neurology" at bounding box center [473, 80] width 483 height 28
click at [740, 82] on button "Search" at bounding box center [741, 80] width 50 height 28
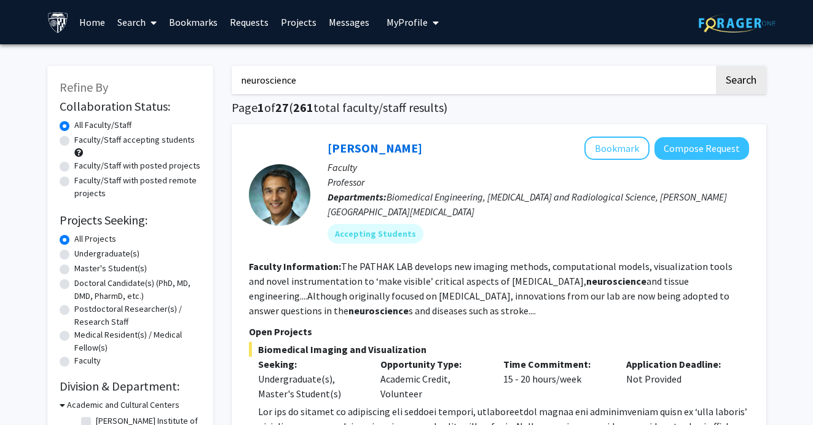
click at [269, 72] on input "neuroscience" at bounding box center [473, 80] width 483 height 28
type input "neurology"
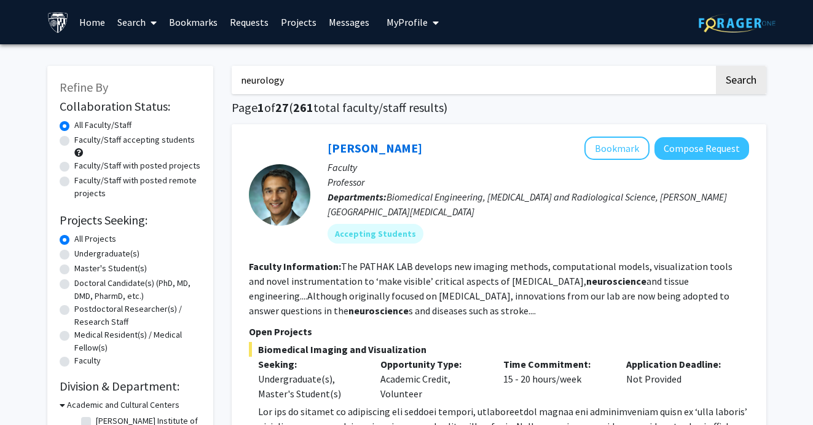
click at [178, 128] on div "All Faculty/Staff" at bounding box center [130, 126] width 141 height 15
click at [286, 92] on input "neurology" at bounding box center [473, 80] width 483 height 28
click at [740, 82] on button "Search" at bounding box center [741, 80] width 50 height 28
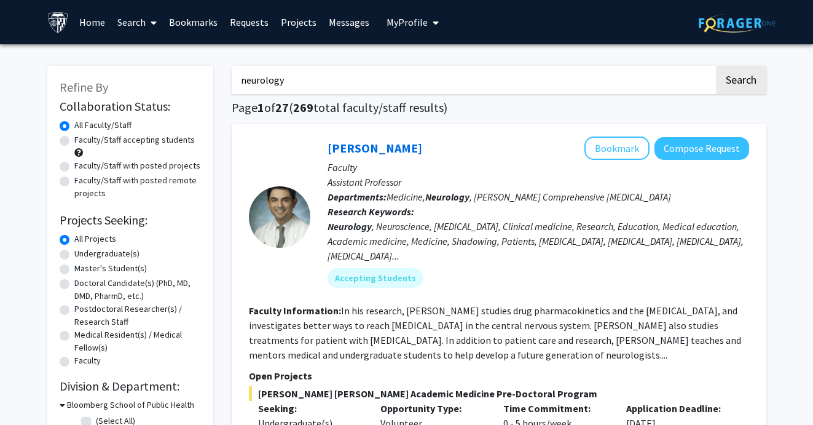
click at [173, 143] on label "Faculty/Staff accepting students" at bounding box center [134, 139] width 120 height 13
click at [82, 141] on input "Faculty/Staff accepting students" at bounding box center [78, 137] width 8 height 8
radio input "true"
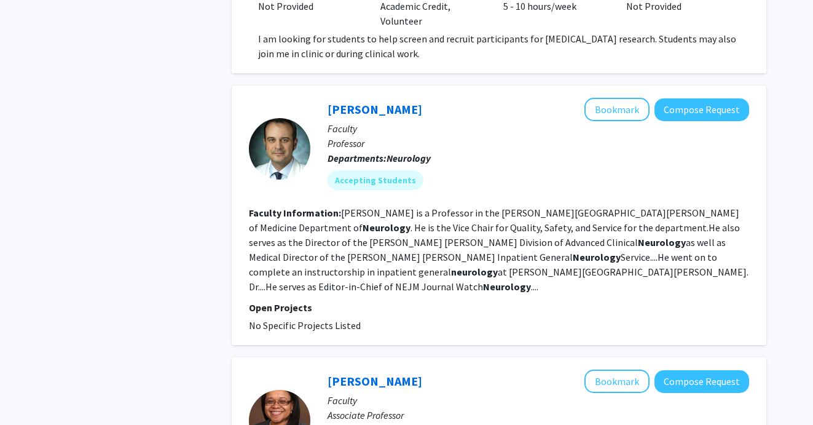
scroll to position [2099, 0]
